Goal: Task Accomplishment & Management: Manage account settings

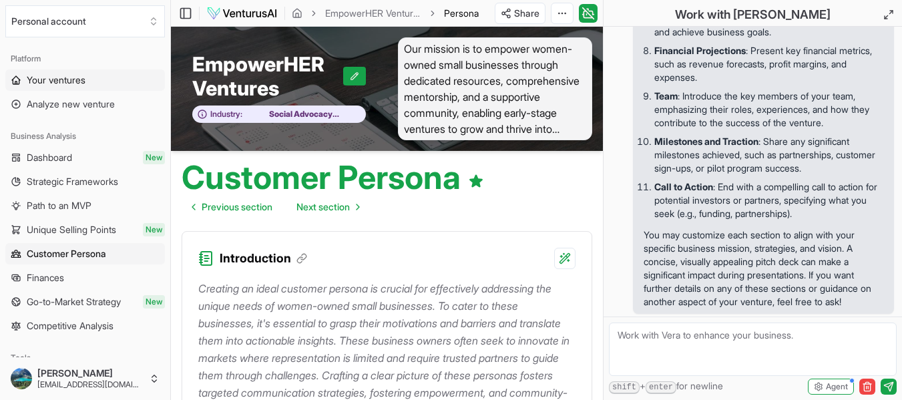
click at [79, 79] on span "Your ventures" at bounding box center [56, 79] width 59 height 13
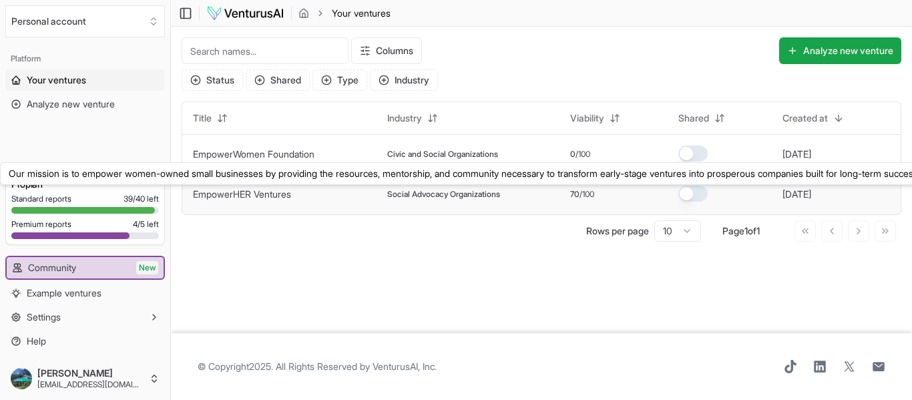
click at [258, 197] on link "EmpowerHER Ventures" at bounding box center [242, 193] width 98 height 11
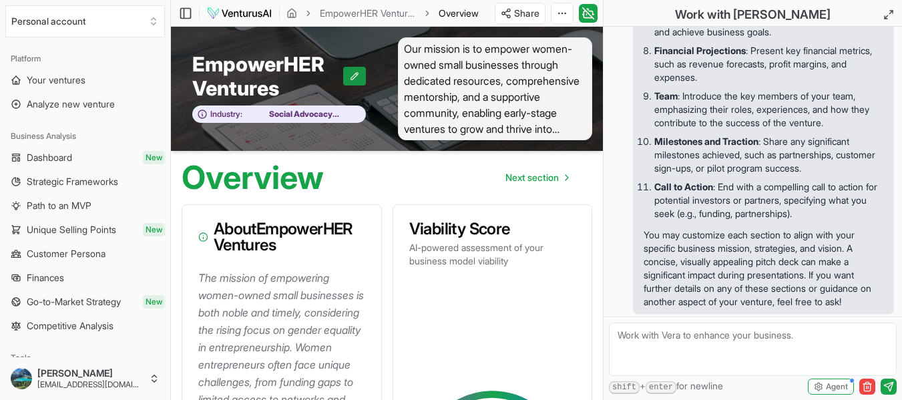
click at [355, 75] on icon at bounding box center [354, 75] width 9 height 9
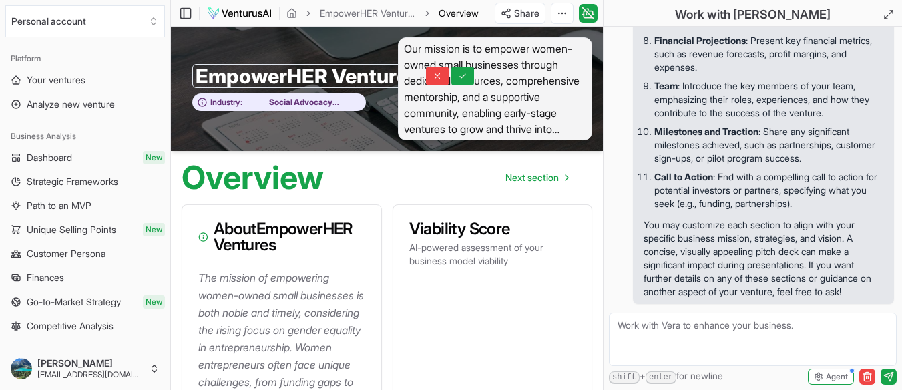
click at [344, 70] on input "EmpowerHER Ventures" at bounding box center [307, 76] width 231 height 24
drag, startPoint x: 200, startPoint y: 75, endPoint x: 370, endPoint y: 81, distance: 169.6
click at [370, 81] on input "EmpowerHER Ventures" at bounding box center [307, 76] width 231 height 24
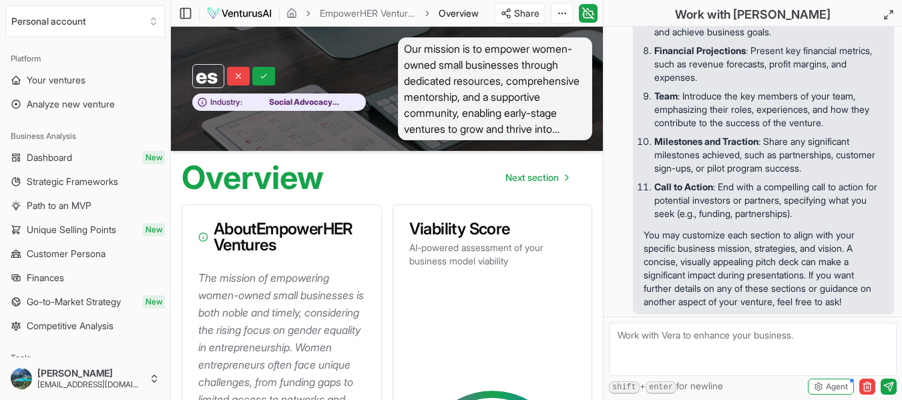
type input "s"
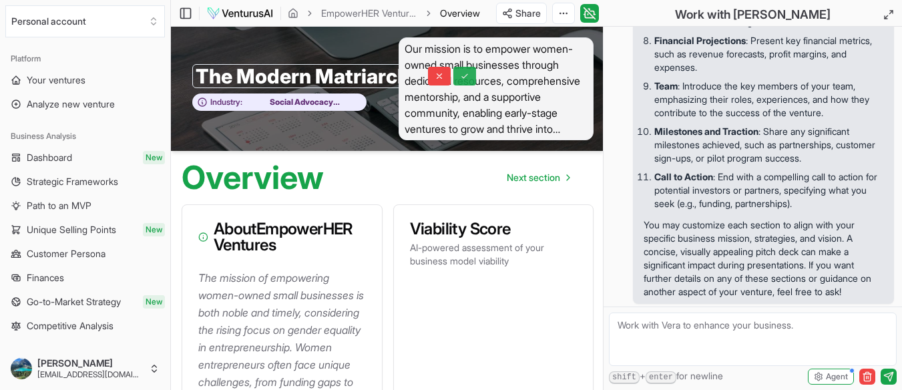
type input "The Modern Matriarchy"
click at [469, 77] on icon at bounding box center [464, 75] width 9 height 9
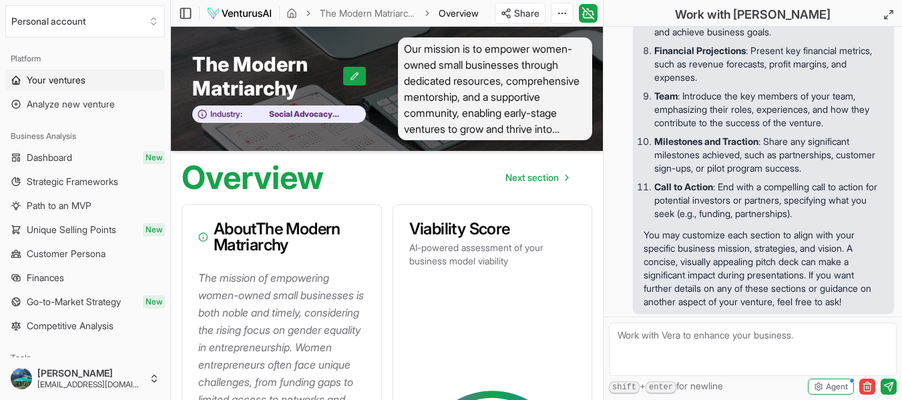
click at [43, 84] on span "Your ventures" at bounding box center [56, 79] width 59 height 13
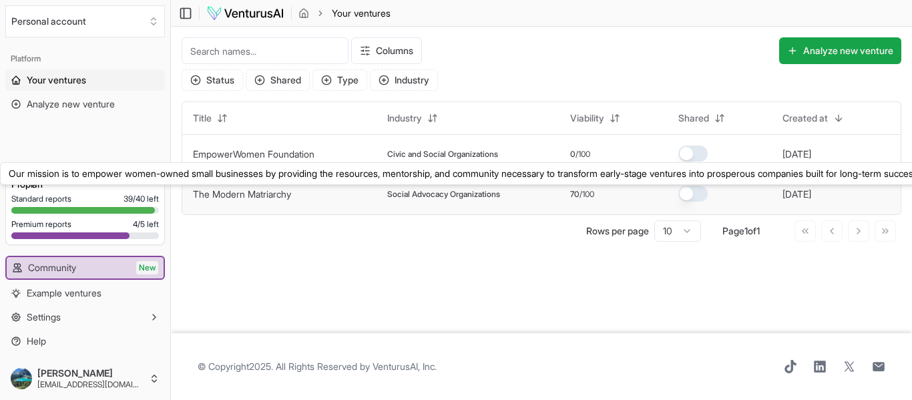
click at [251, 200] on button "The Modern Matriarchy" at bounding box center [242, 194] width 98 height 13
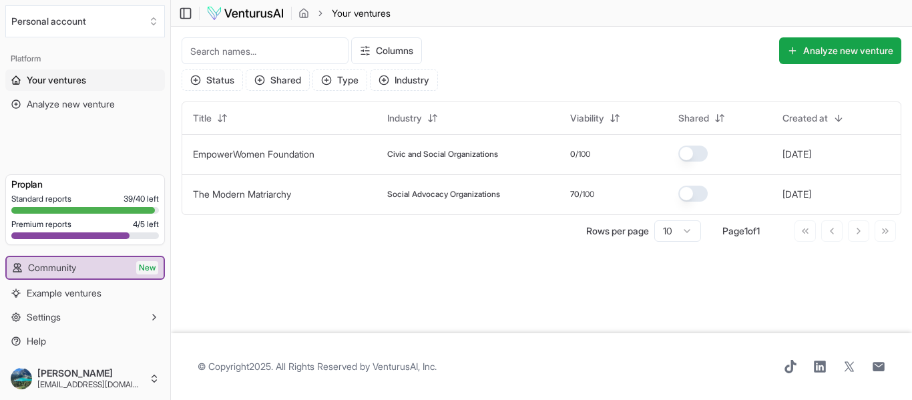
click at [374, 250] on div "Columns Analyze new venture Status Shared Type Industry Title Industry Viabilit…" at bounding box center [541, 140] width 741 height 226
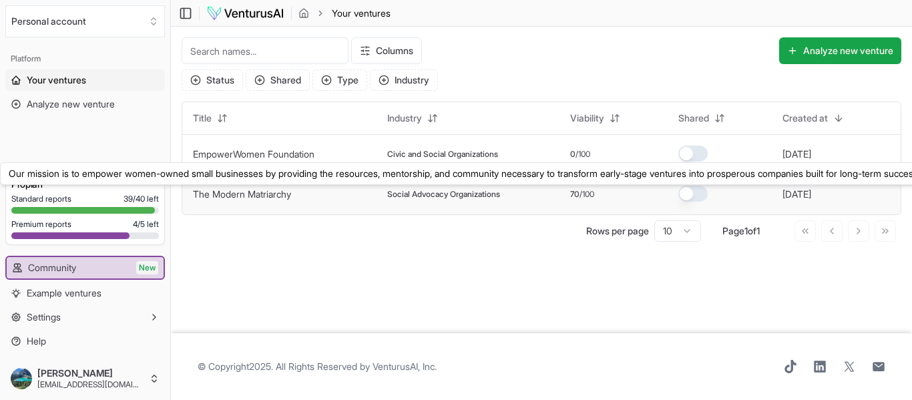
click at [284, 192] on link "The Modern Matriarchy" at bounding box center [242, 193] width 98 height 11
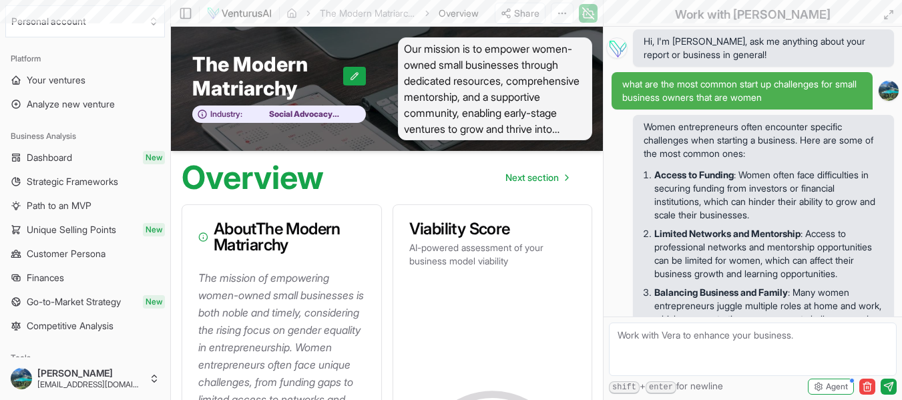
scroll to position [2089, 0]
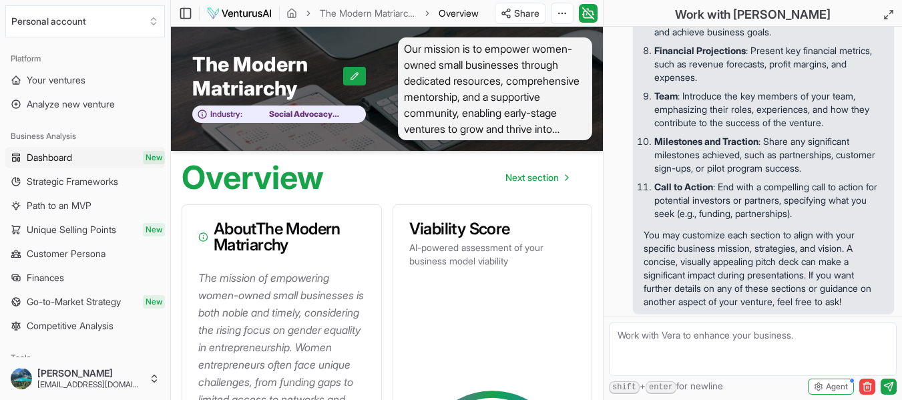
drag, startPoint x: 284, startPoint y: 192, endPoint x: 57, endPoint y: 157, distance: 229.7
click at [57, 157] on span "Dashboard" at bounding box center [49, 157] width 45 height 13
click at [57, 157] on span "Dashboard" at bounding box center [50, 157] width 47 height 13
click at [593, 16] on icon at bounding box center [587, 13] width 13 height 16
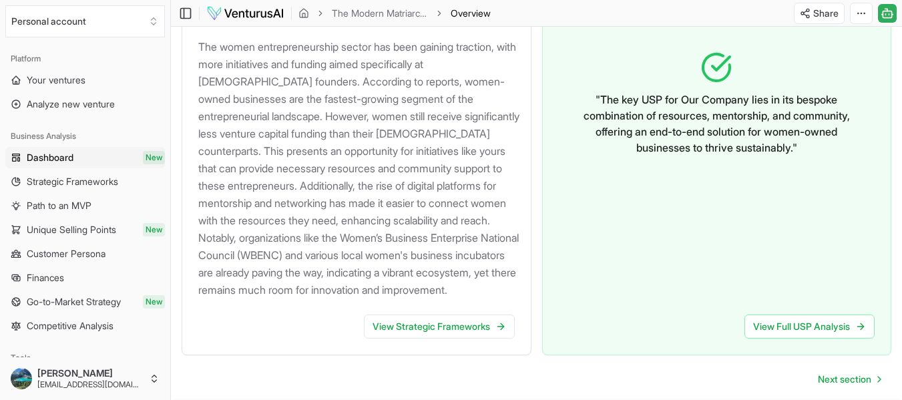
scroll to position [1412, 0]
